Goal: Find specific page/section: Find specific page/section

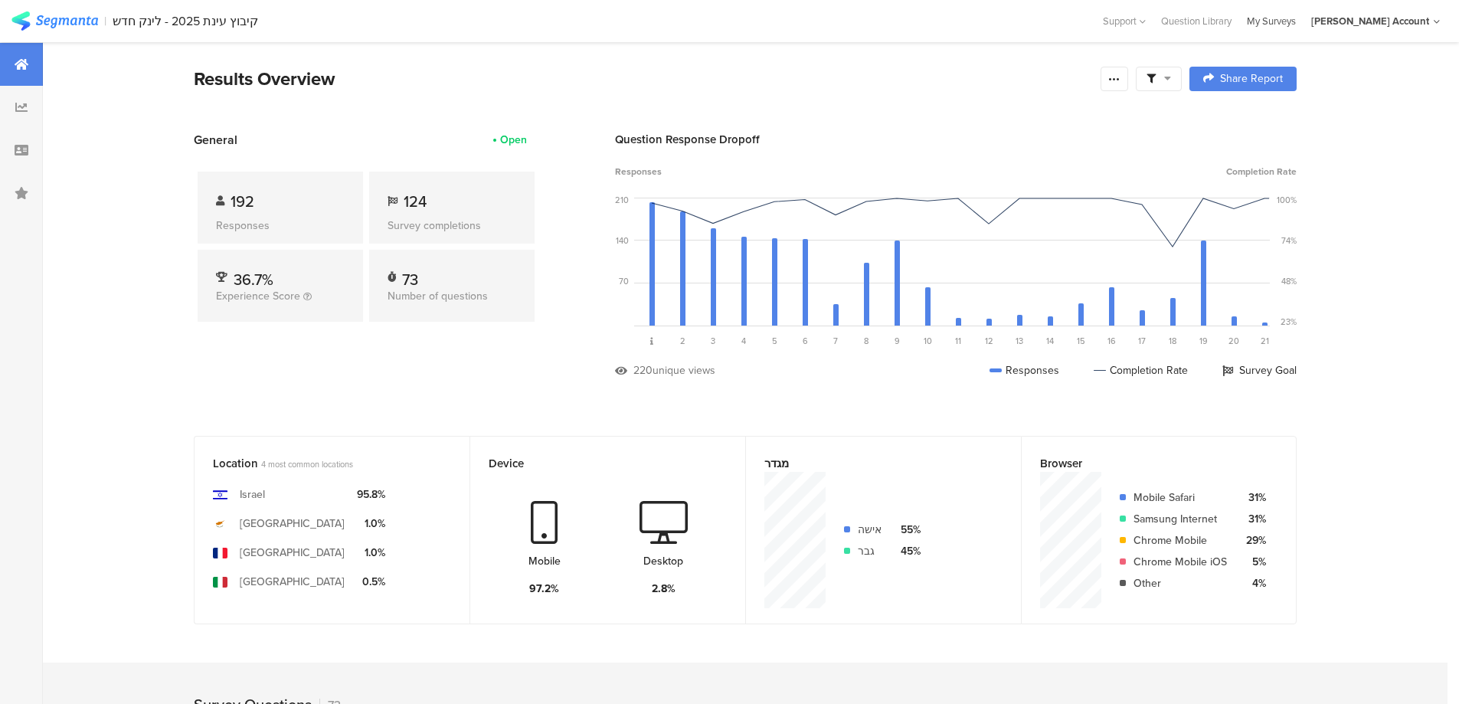
click at [1294, 17] on div "My Surveys" at bounding box center [1271, 21] width 64 height 15
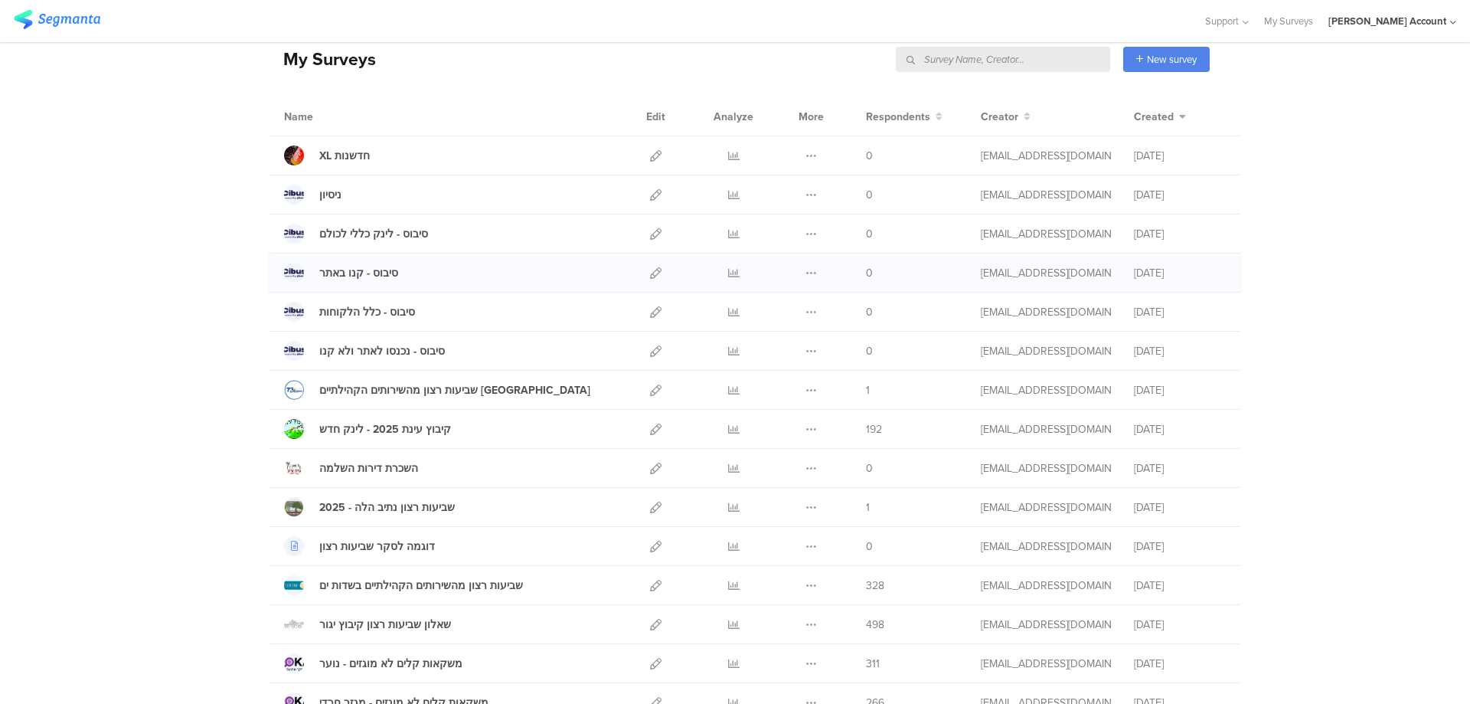
scroll to position [102, 0]
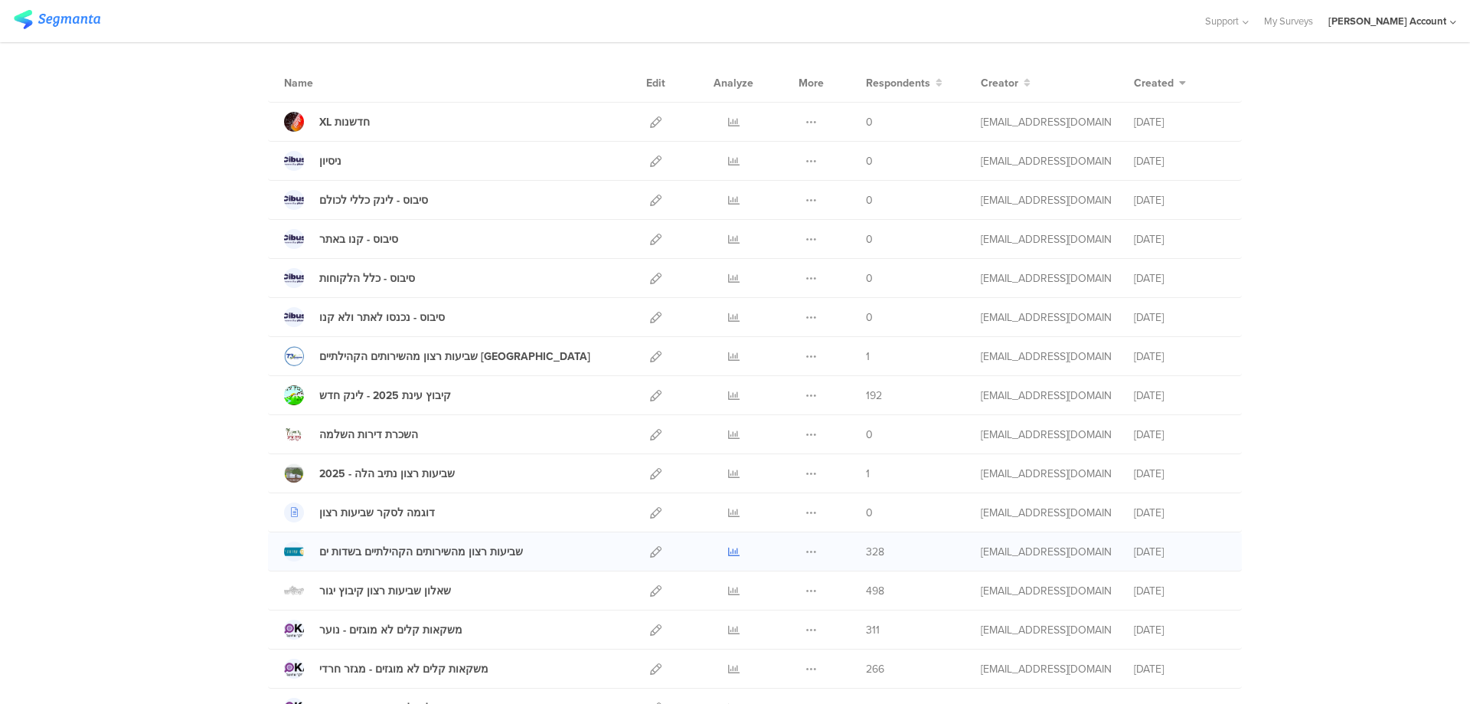
click at [728, 550] on icon at bounding box center [733, 551] width 11 height 11
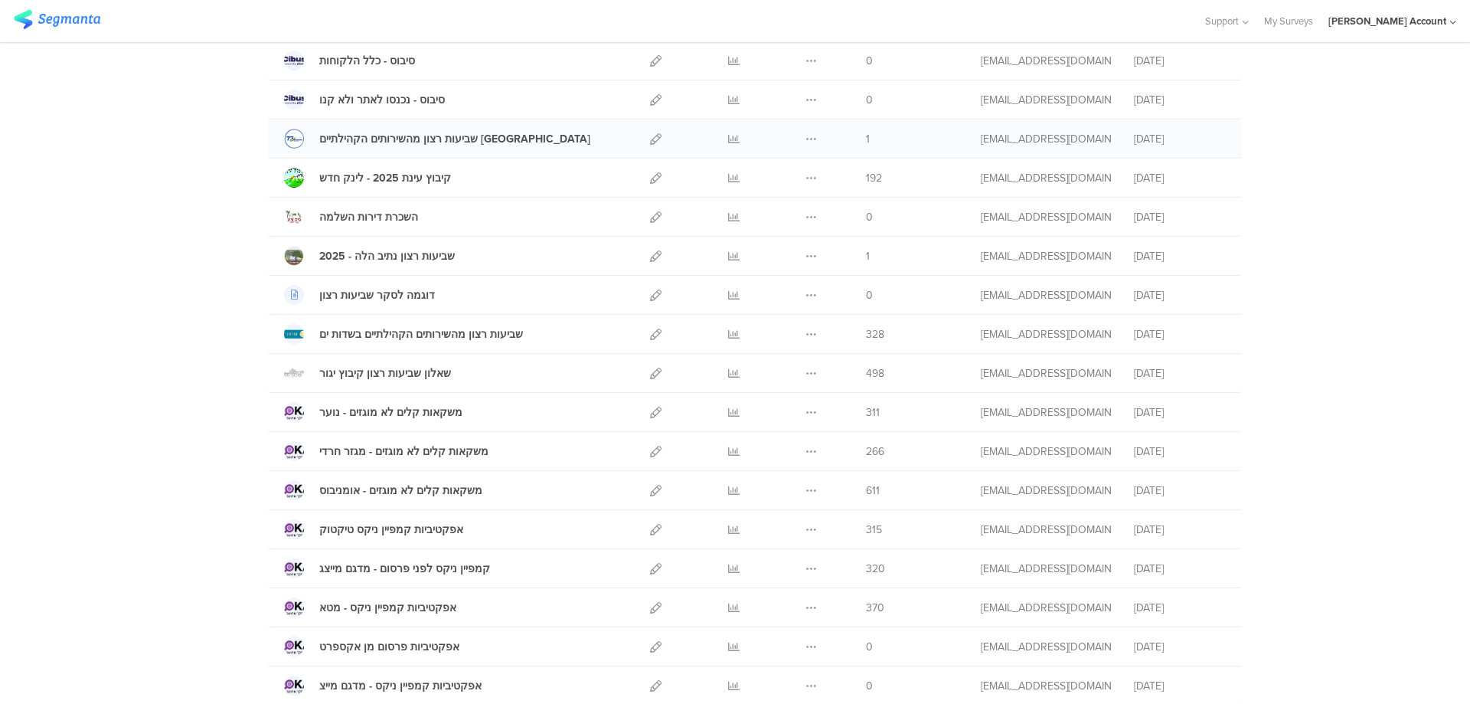
scroll to position [306, 0]
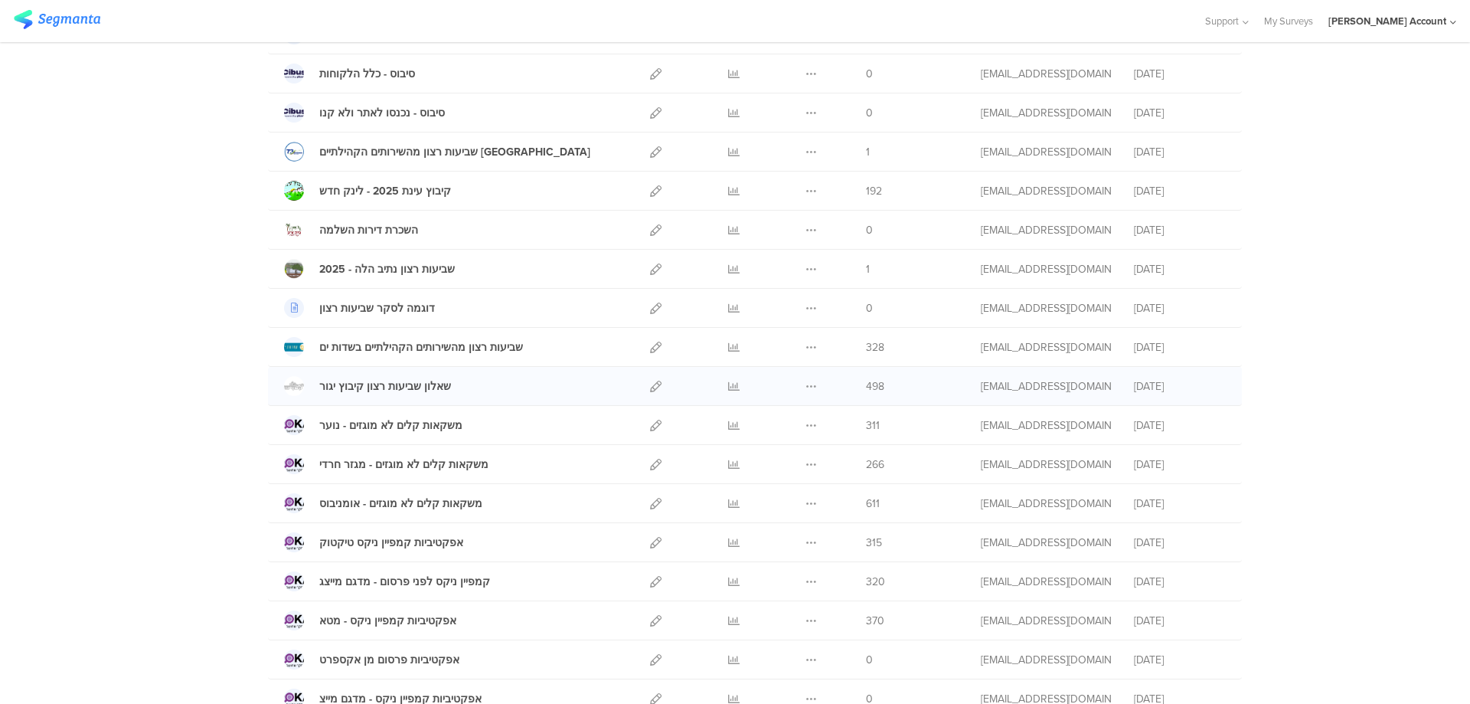
click at [721, 383] on div at bounding box center [734, 386] width 46 height 38
click at [728, 382] on icon at bounding box center [733, 386] width 11 height 11
